Goal: Task Accomplishment & Management: Manage account settings

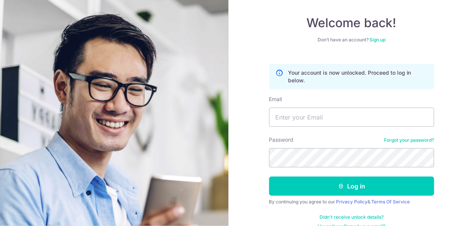
scroll to position [48, 0]
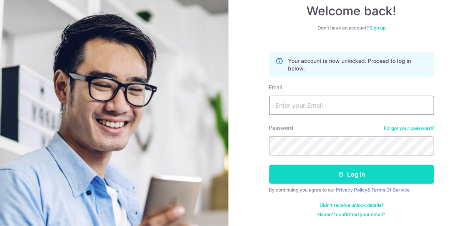
type input "[EMAIL_ADDRESS][DOMAIN_NAME]"
click at [309, 172] on button "Log in" at bounding box center [351, 174] width 165 height 19
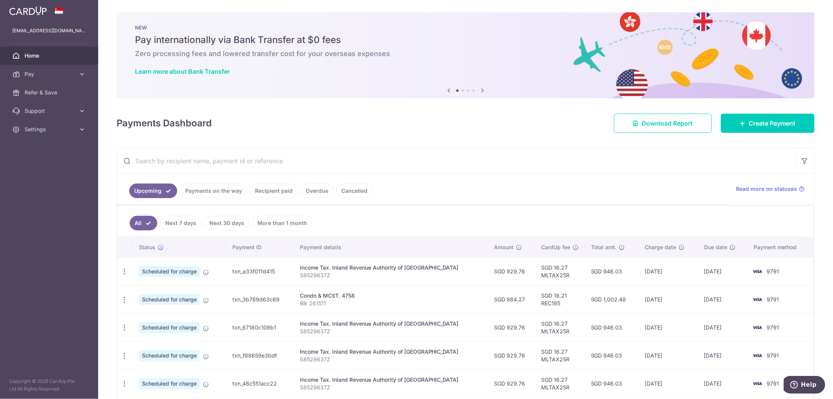
click at [323, 191] on link "Overdue" at bounding box center [317, 190] width 33 height 15
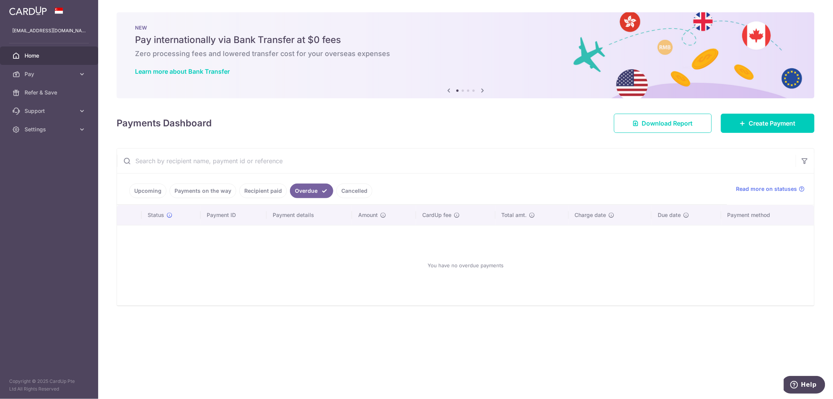
click at [268, 193] on link "Recipient paid" at bounding box center [263, 190] width 48 height 15
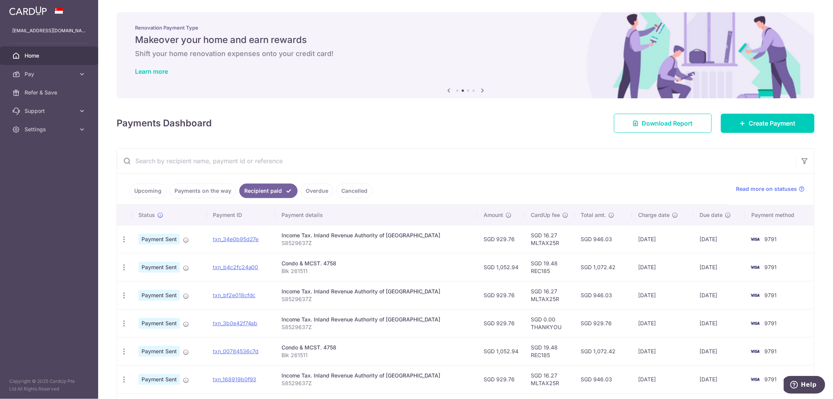
click at [150, 192] on link "Upcoming" at bounding box center [147, 190] width 37 height 15
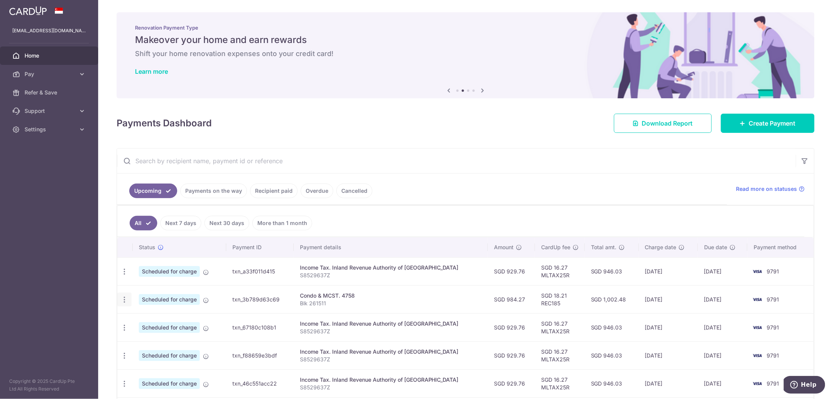
click at [123, 226] on icon "button" at bounding box center [124, 299] width 8 height 8
click at [157, 226] on span "Update payment" at bounding box center [165, 320] width 52 height 9
radio input "true"
type input "984.27"
type input "25/11/2025"
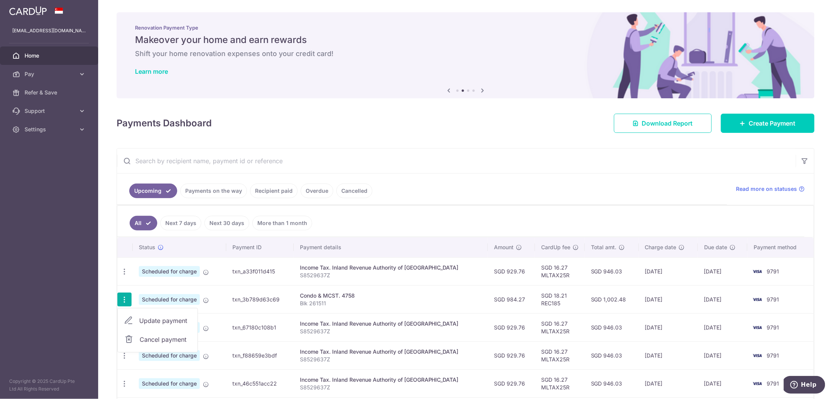
type input "Blk 261511"
type input "REC185"
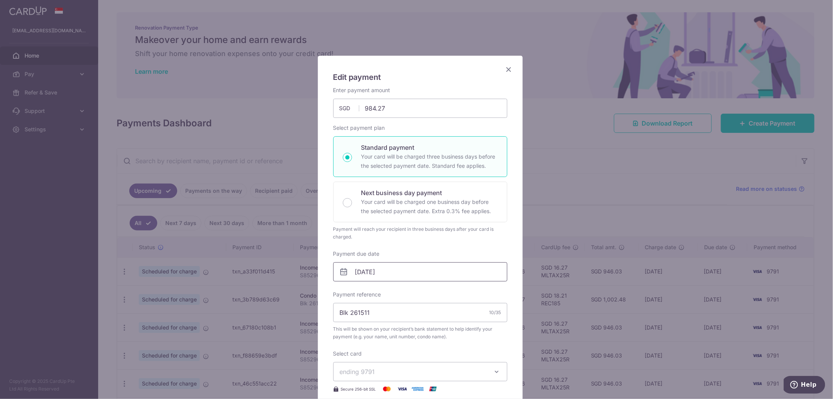
click at [380, 226] on input "25/11/2025" at bounding box center [420, 271] width 174 height 19
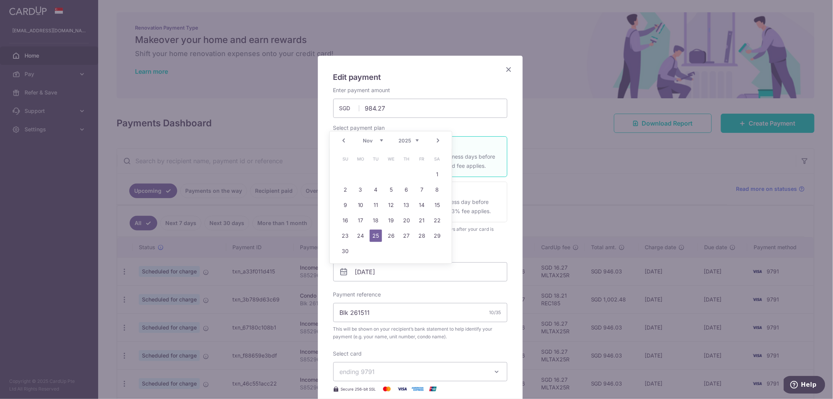
click at [437, 138] on link "Next" at bounding box center [438, 140] width 9 height 9
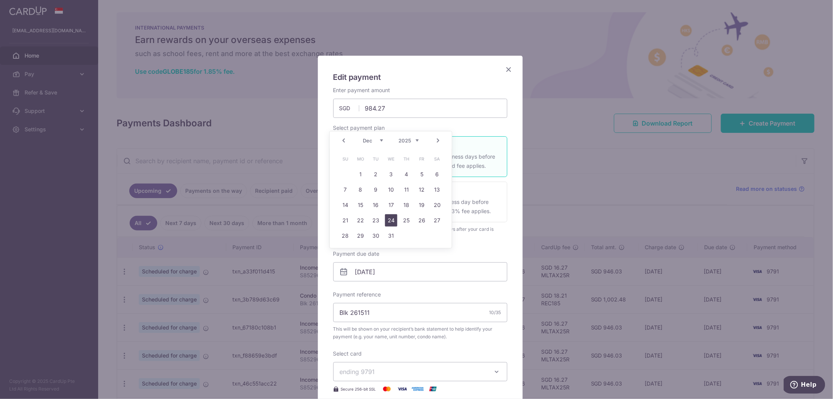
click at [393, 221] on link "24" at bounding box center [391, 220] width 12 height 12
type input "[DATE]"
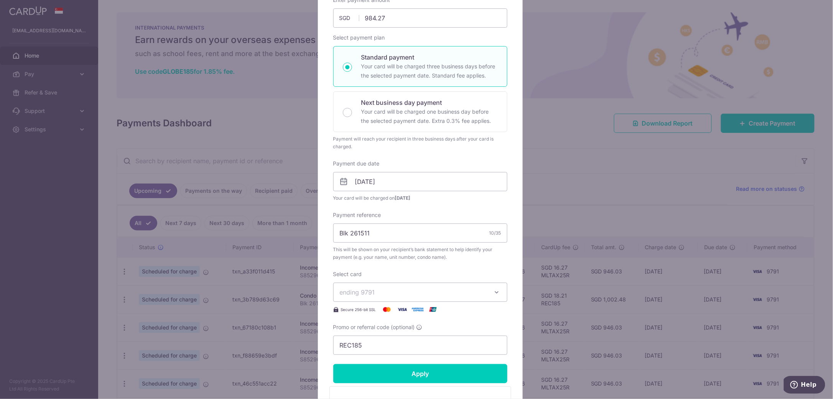
scroll to position [96, 0]
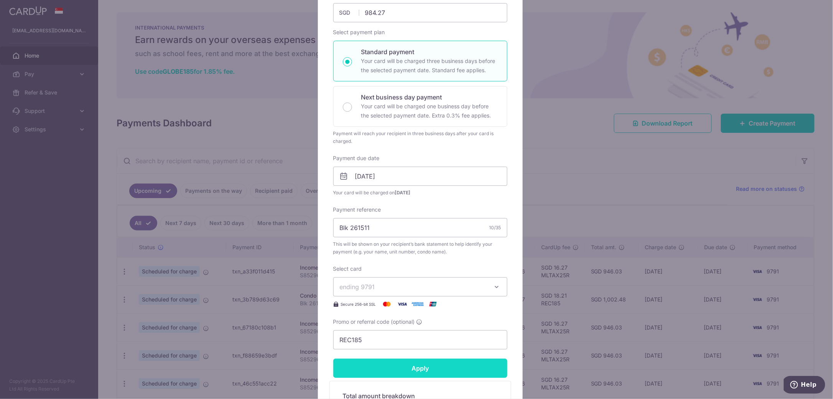
click at [390, 226] on input "Apply" at bounding box center [420, 367] width 174 height 19
type input "Successfully Applied"
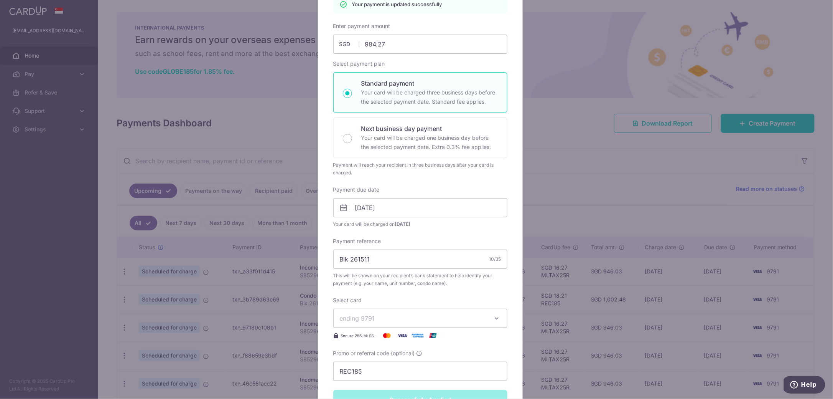
scroll to position [0, 0]
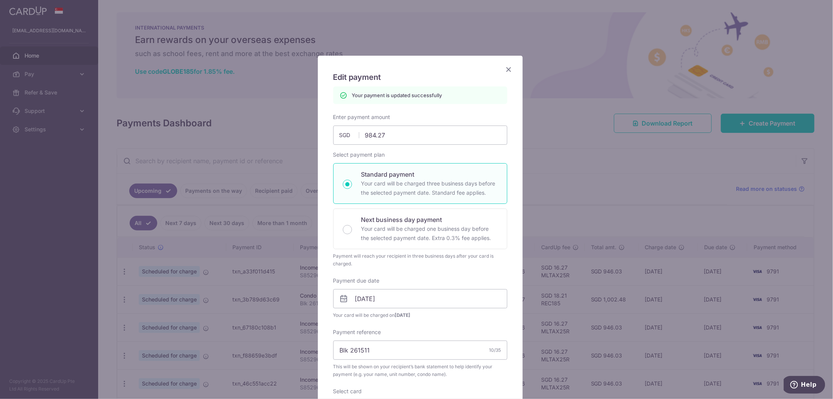
click at [474, 68] on icon "Close" at bounding box center [509, 69] width 9 height 10
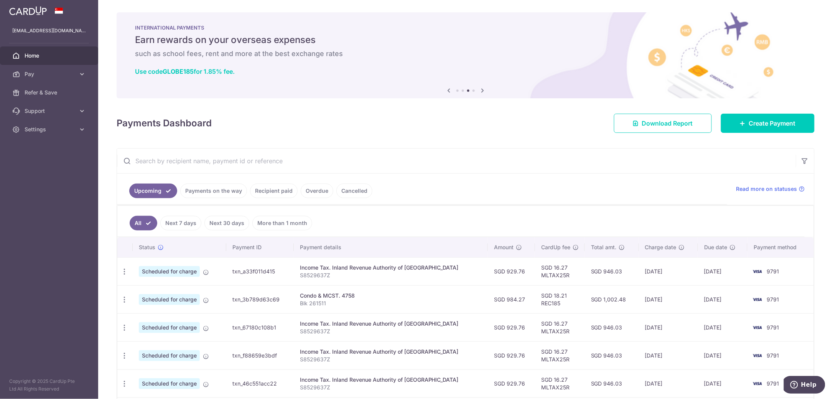
scroll to position [31, 0]
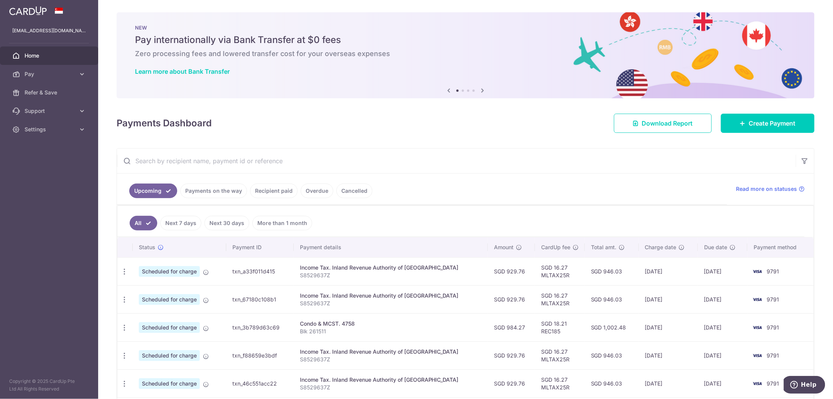
click at [288, 192] on link "Recipient paid" at bounding box center [274, 190] width 48 height 15
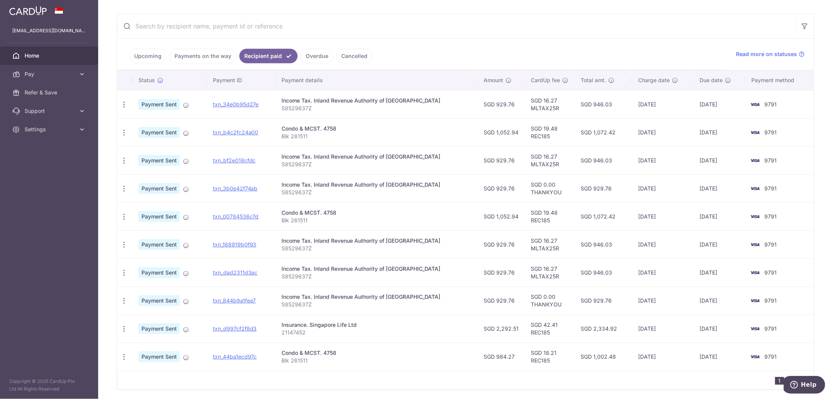
scroll to position [162, 0]
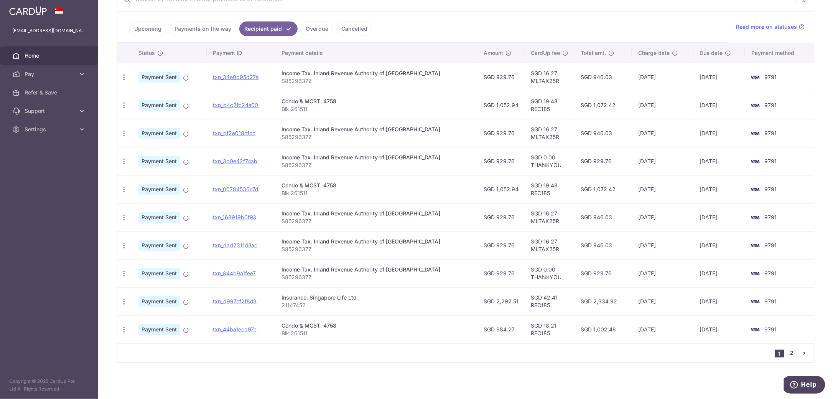
click at [789, 354] on link "2" at bounding box center [792, 352] width 9 height 9
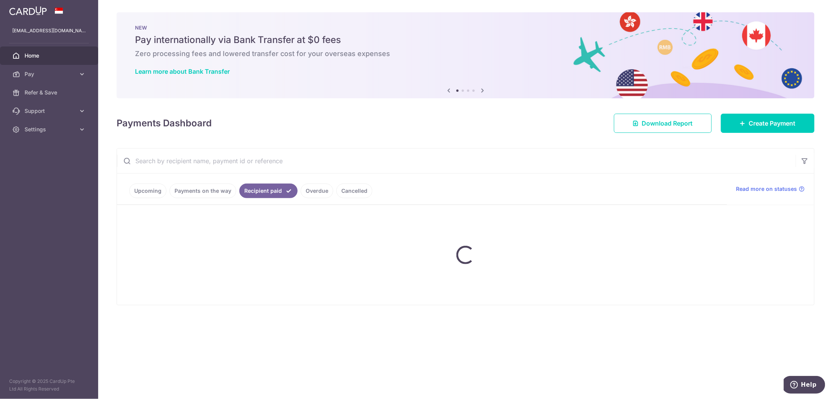
scroll to position [0, 0]
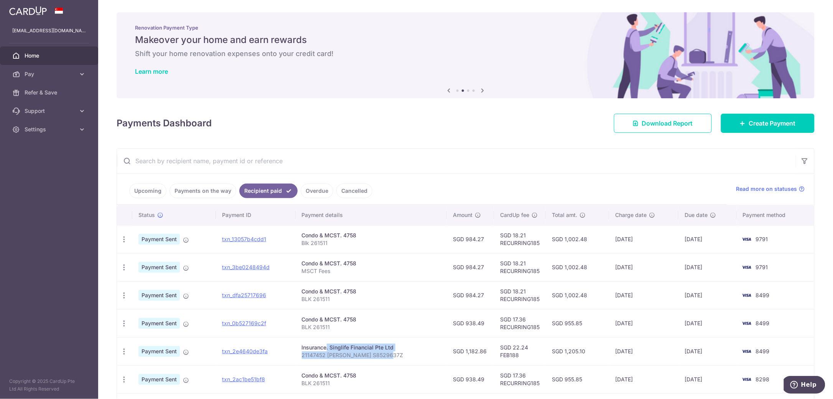
drag, startPoint x: 404, startPoint y: 354, endPoint x: 305, endPoint y: 351, distance: 99.0
click at [305, 351] on td "Insurance. Singlife Financial Pte Ltd 21147452 [PERSON_NAME] S8529637Z" at bounding box center [372, 351] width 152 height 28
drag, startPoint x: 305, startPoint y: 351, endPoint x: 331, endPoint y: 351, distance: 25.3
copy td "Insurance. Singlife Financial Pte Ltd 21147452 [PERSON_NAME] S8529637Z"
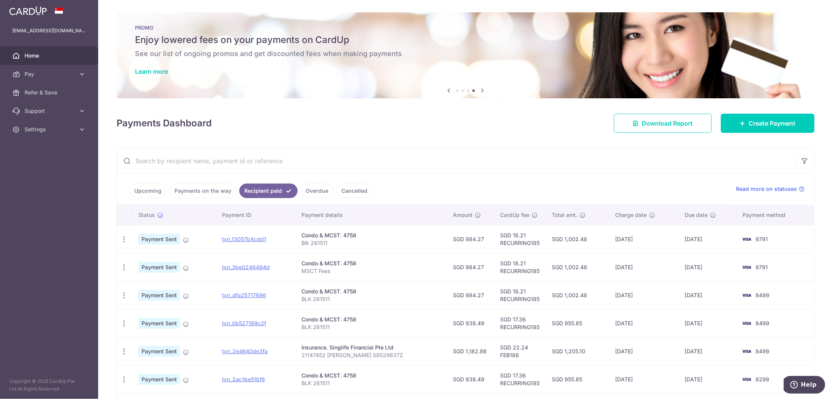
click at [399, 186] on ul "Upcoming Payments on the way Recipient paid Overdue Cancelled" at bounding box center [422, 188] width 610 height 31
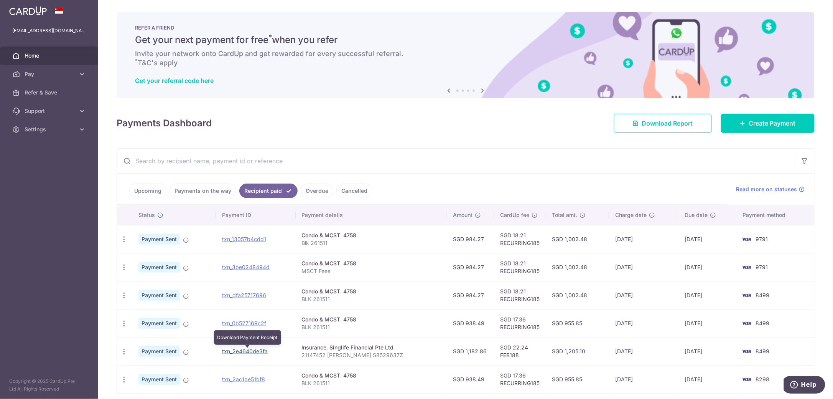
click at [236, 350] on link "txn_2e4640de3fa" at bounding box center [245, 351] width 46 height 7
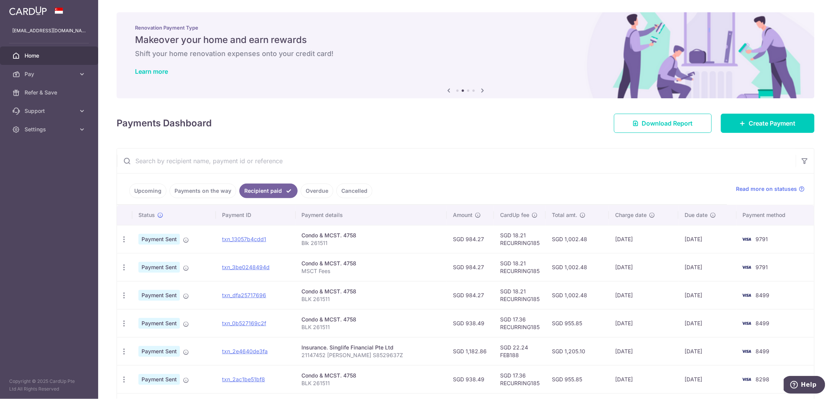
click at [155, 194] on link "Upcoming" at bounding box center [147, 190] width 37 height 15
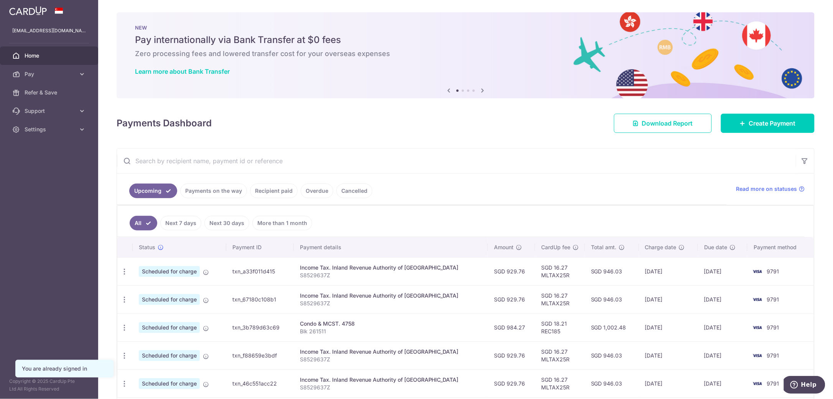
scroll to position [93, 0]
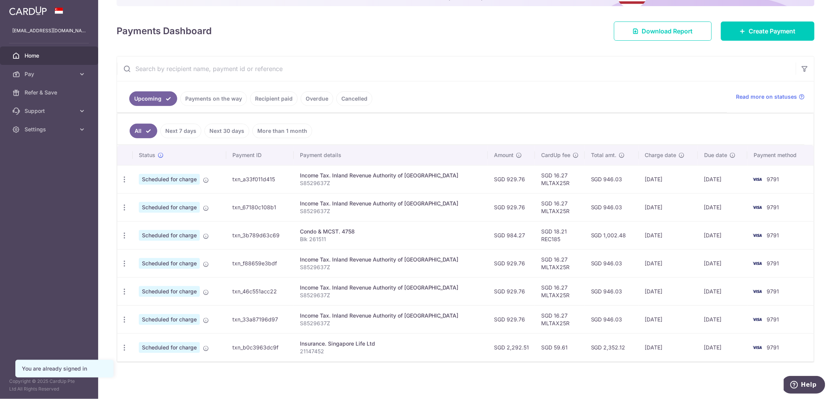
click at [283, 101] on link "Recipient paid" at bounding box center [274, 98] width 48 height 15
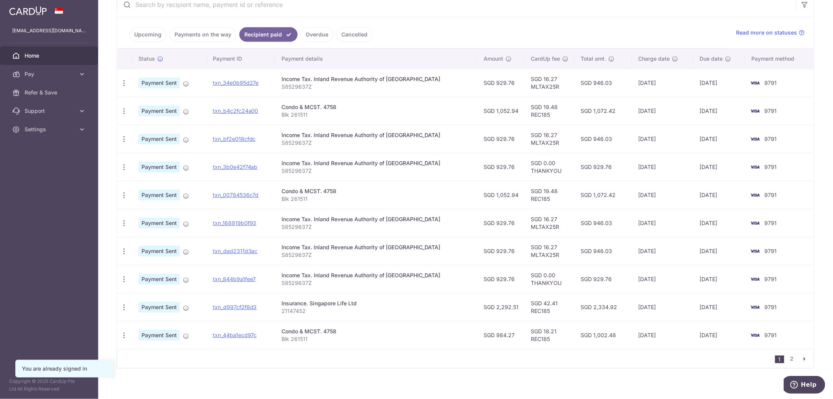
scroll to position [162, 0]
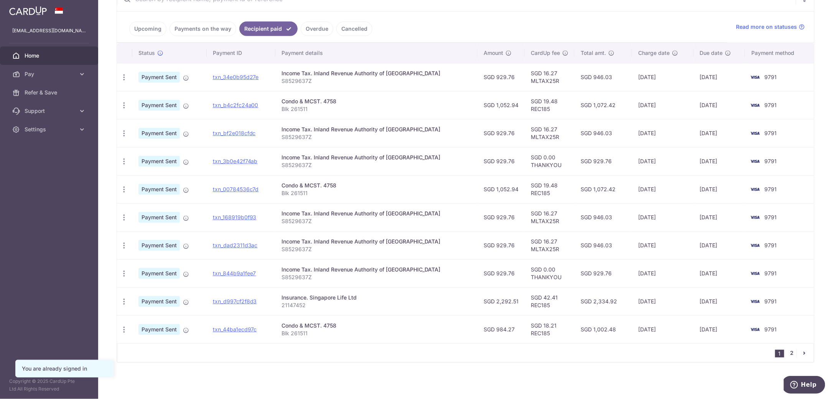
click at [791, 354] on link "2" at bounding box center [792, 352] width 9 height 9
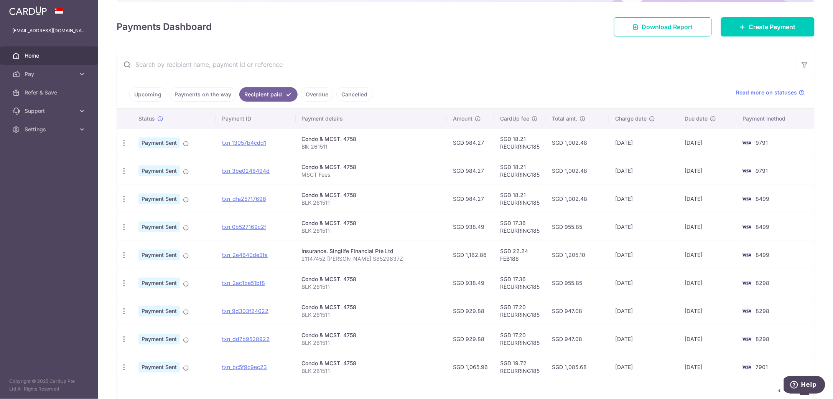
scroll to position [135, 0]
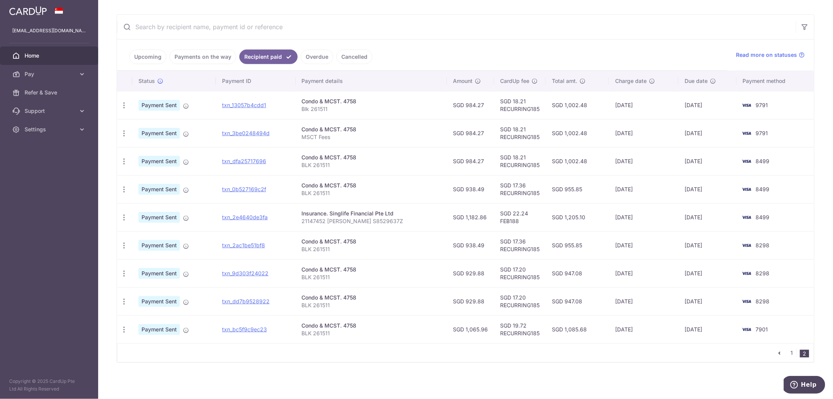
click at [779, 352] on link "pager" at bounding box center [779, 352] width 9 height 9
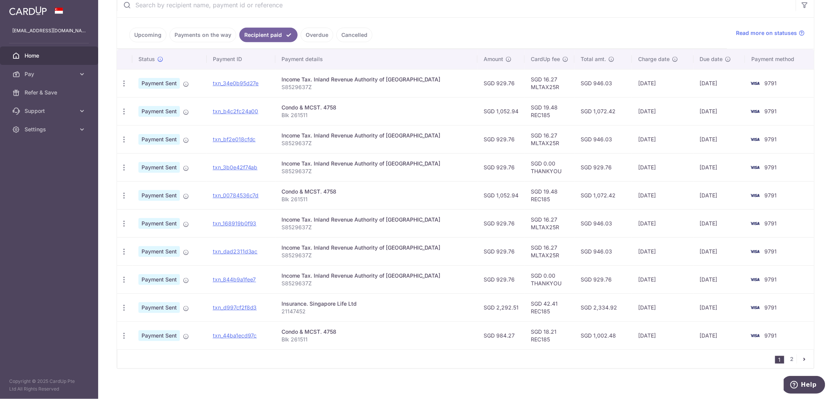
scroll to position [162, 0]
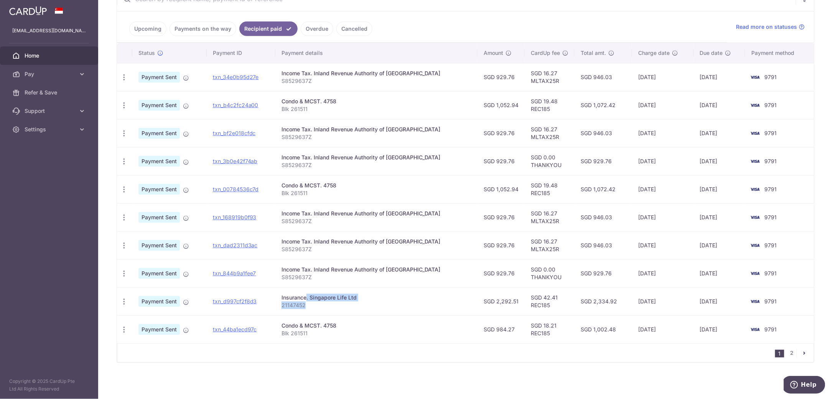
drag, startPoint x: 429, startPoint y: 303, endPoint x: 289, endPoint y: 300, distance: 139.3
click at [289, 300] on td "Insurance. Singapore Life Ltd 21147452" at bounding box center [377, 301] width 202 height 28
click at [364, 300] on div "Insurance. Singapore Life Ltd" at bounding box center [377, 298] width 190 height 8
drag, startPoint x: 366, startPoint y: 297, endPoint x: 318, endPoint y: 299, distance: 47.7
click at [318, 299] on div "Insurance. Singapore Life Ltd" at bounding box center [377, 298] width 190 height 8
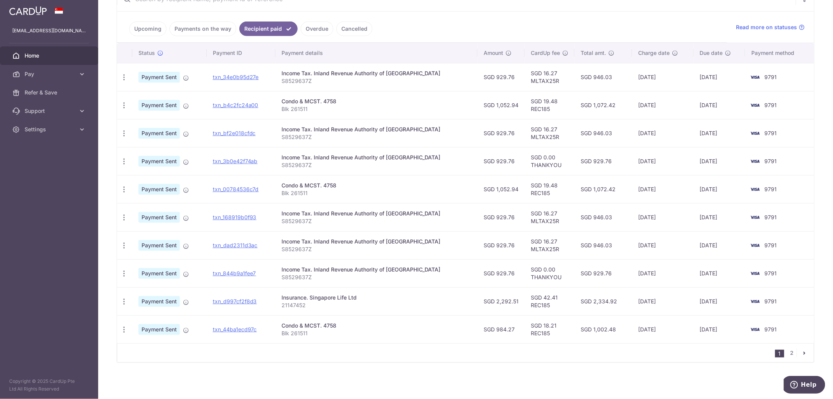
copy div "Singapore Life Ltd"
click at [252, 303] on link "txn_d997cf2f8d3" at bounding box center [235, 301] width 44 height 7
drag, startPoint x: 253, startPoint y: 301, endPoint x: 450, endPoint y: 31, distance: 335.0
click at [253, 301] on link "txn_d997cf2f8d3" at bounding box center [235, 301] width 44 height 7
drag, startPoint x: 788, startPoint y: 351, endPoint x: 782, endPoint y: 349, distance: 6.1
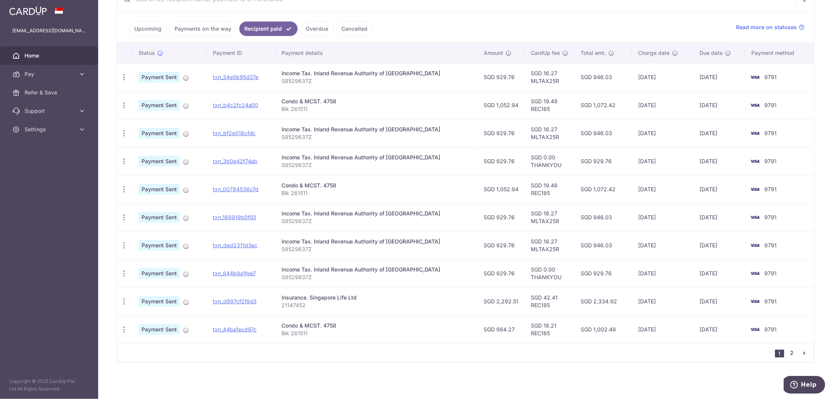
click at [788, 351] on link "2" at bounding box center [792, 352] width 9 height 9
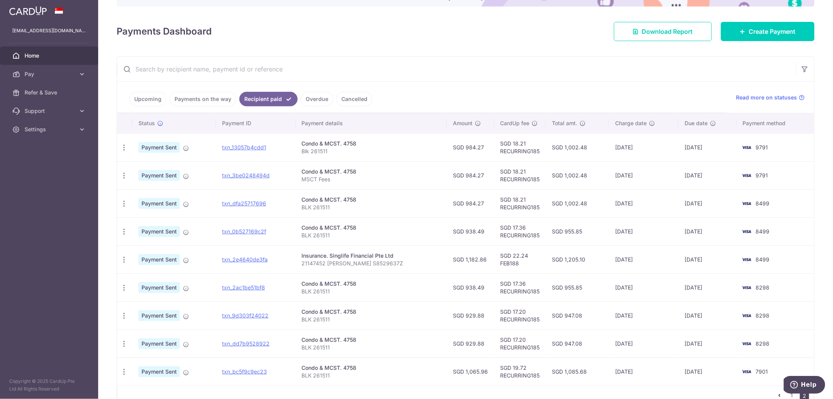
scroll to position [135, 0]
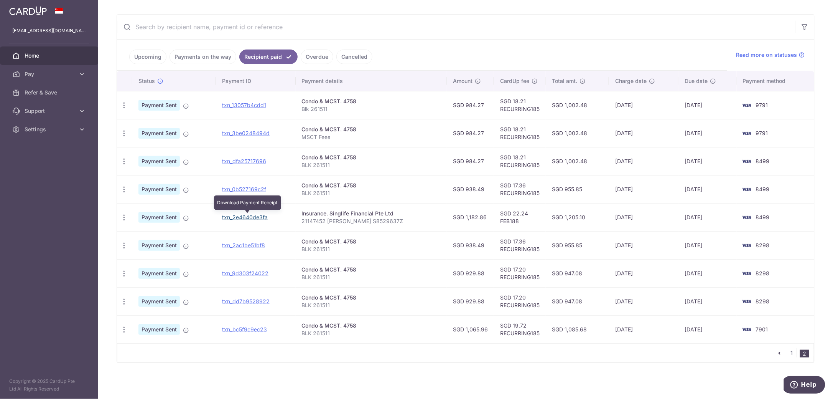
click at [242, 216] on link "txn_2e4640de3fa" at bounding box center [245, 217] width 46 height 7
click at [146, 51] on link "Upcoming" at bounding box center [147, 56] width 37 height 15
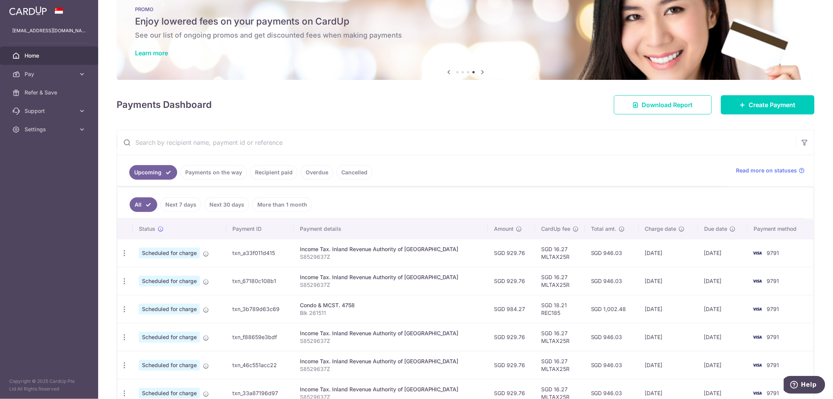
scroll to position [0, 0]
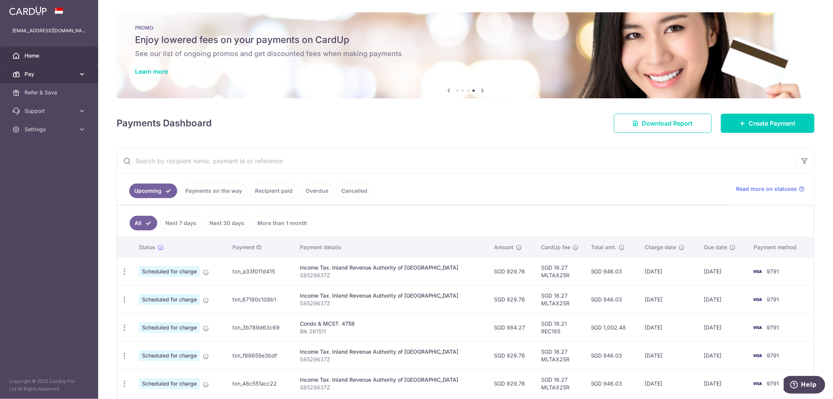
click at [54, 75] on span "Pay" at bounding box center [50, 74] width 51 height 8
click at [51, 182] on link "Support" at bounding box center [49, 176] width 98 height 18
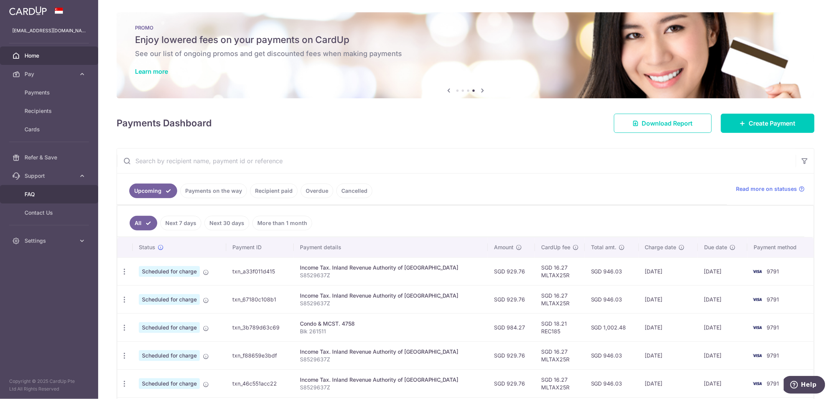
click at [34, 192] on span "FAQ" at bounding box center [50, 194] width 51 height 8
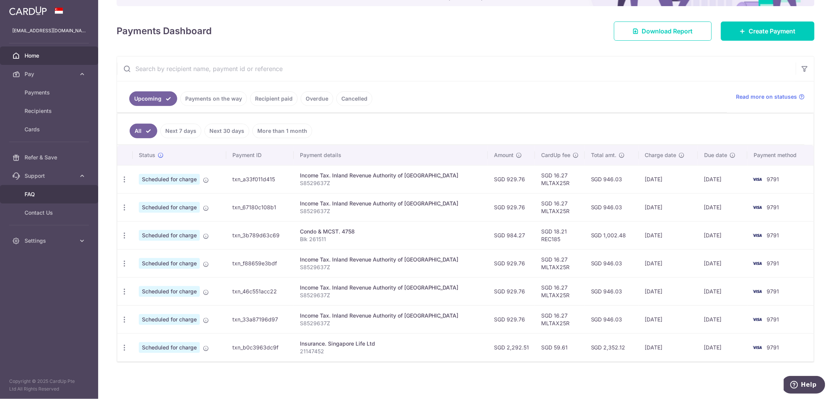
scroll to position [45, 0]
